Goal: Task Accomplishment & Management: Manage account settings

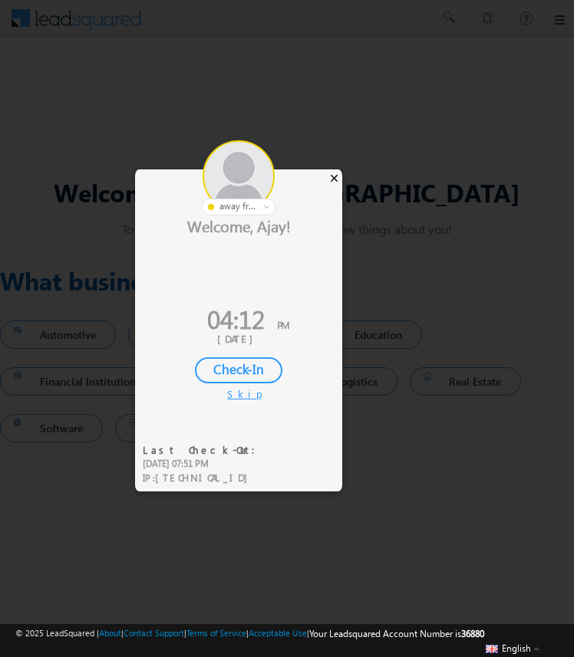
click at [337, 179] on div "×" at bounding box center [334, 178] width 16 height 17
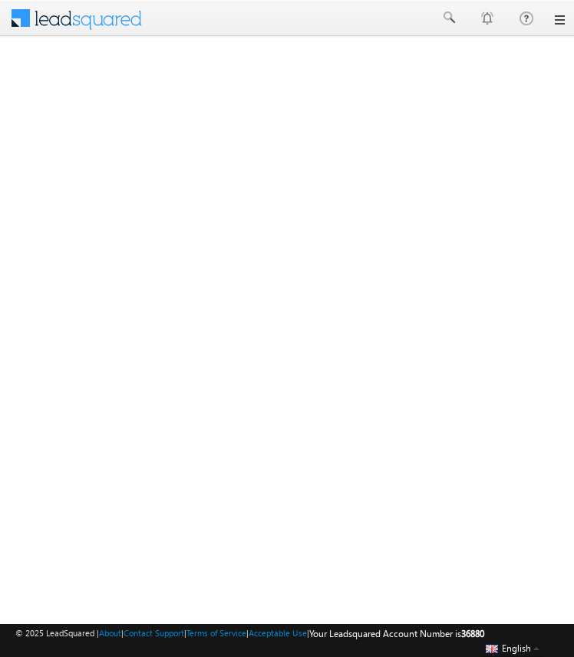
click at [555, 27] on div at bounding box center [286, 19] width 555 height 38
click at [559, 22] on link at bounding box center [558, 20] width 12 height 12
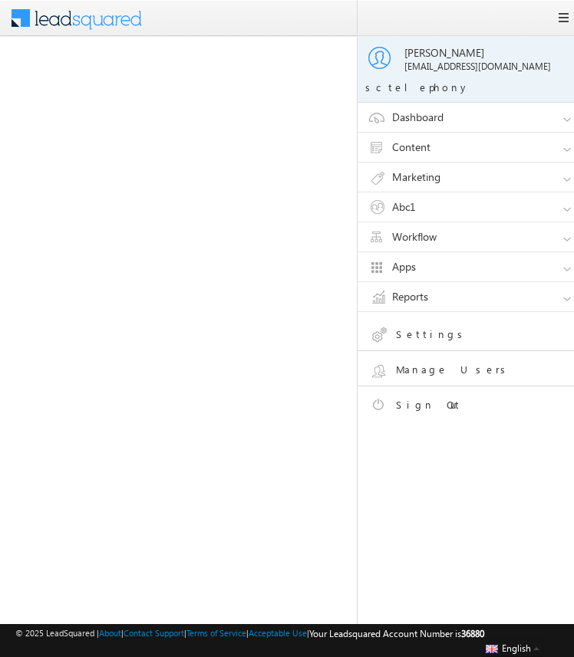
click at [413, 402] on link "Sign Out" at bounding box center [478, 407] width 219 height 27
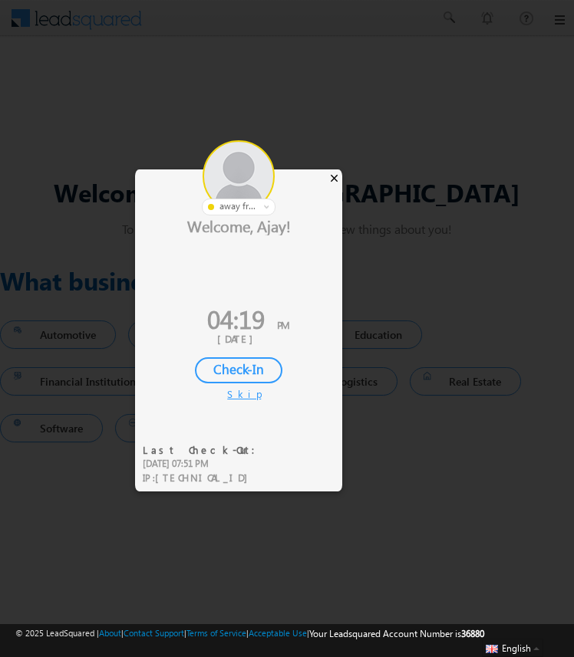
click at [332, 175] on div "×" at bounding box center [334, 178] width 16 height 17
